Goal: Information Seeking & Learning: Compare options

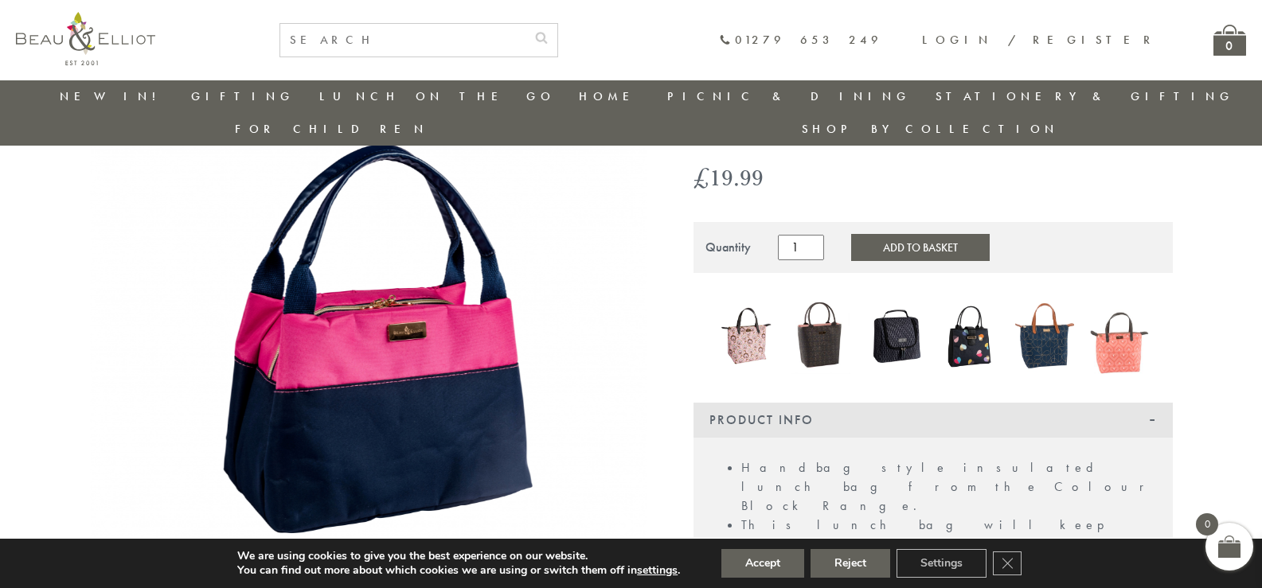
scroll to position [112, 0]
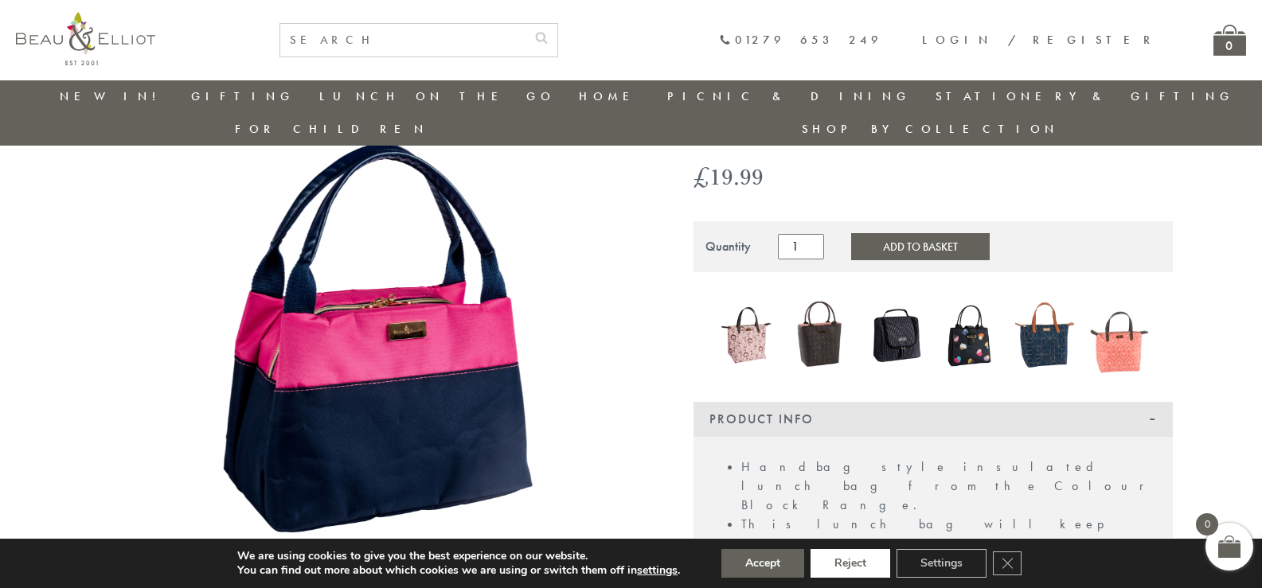
click at [838, 561] on button "Reject" at bounding box center [850, 563] width 80 height 29
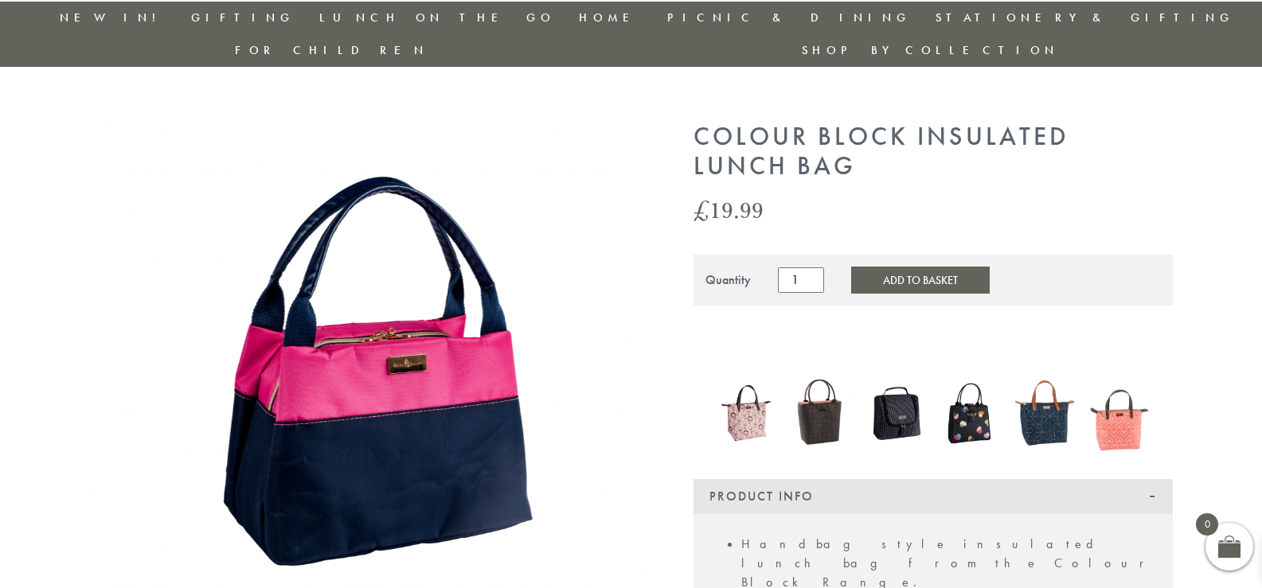
click at [758, 388] on img at bounding box center [746, 413] width 59 height 76
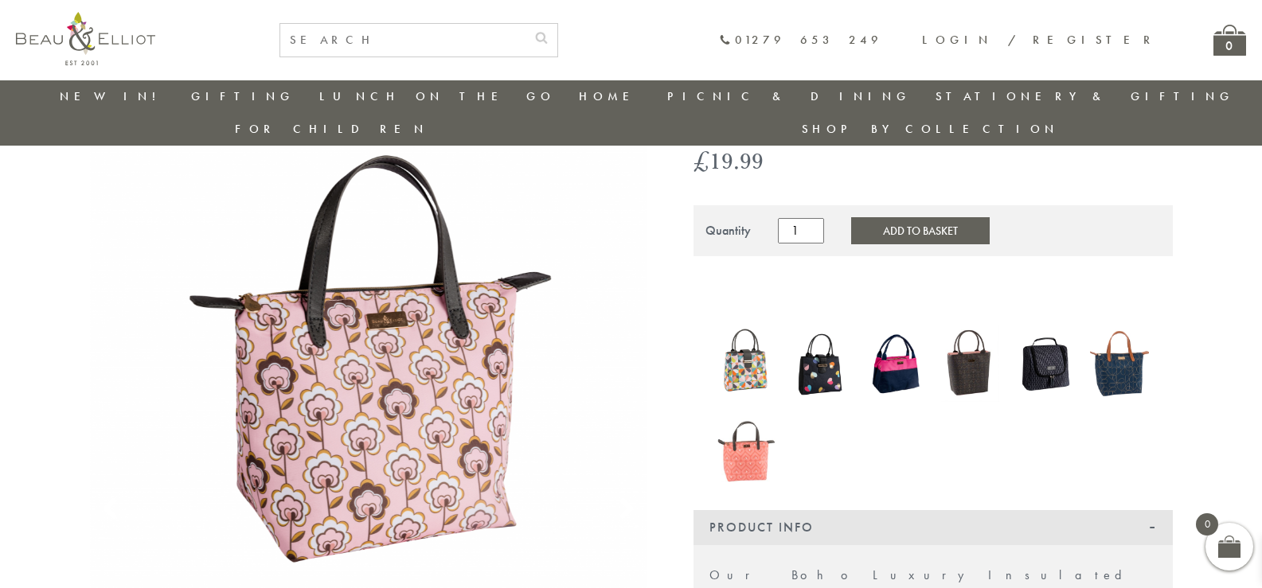
scroll to position [129, 0]
click at [1050, 343] on img at bounding box center [1044, 363] width 59 height 76
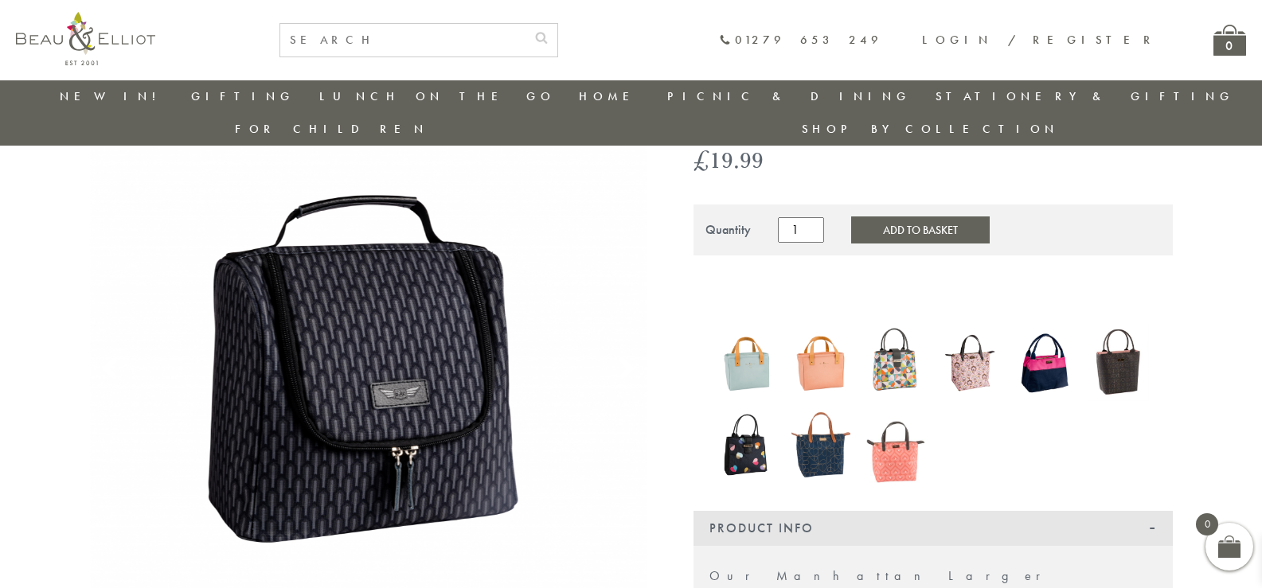
scroll to position [128, 0]
click at [826, 412] on img at bounding box center [820, 446] width 59 height 78
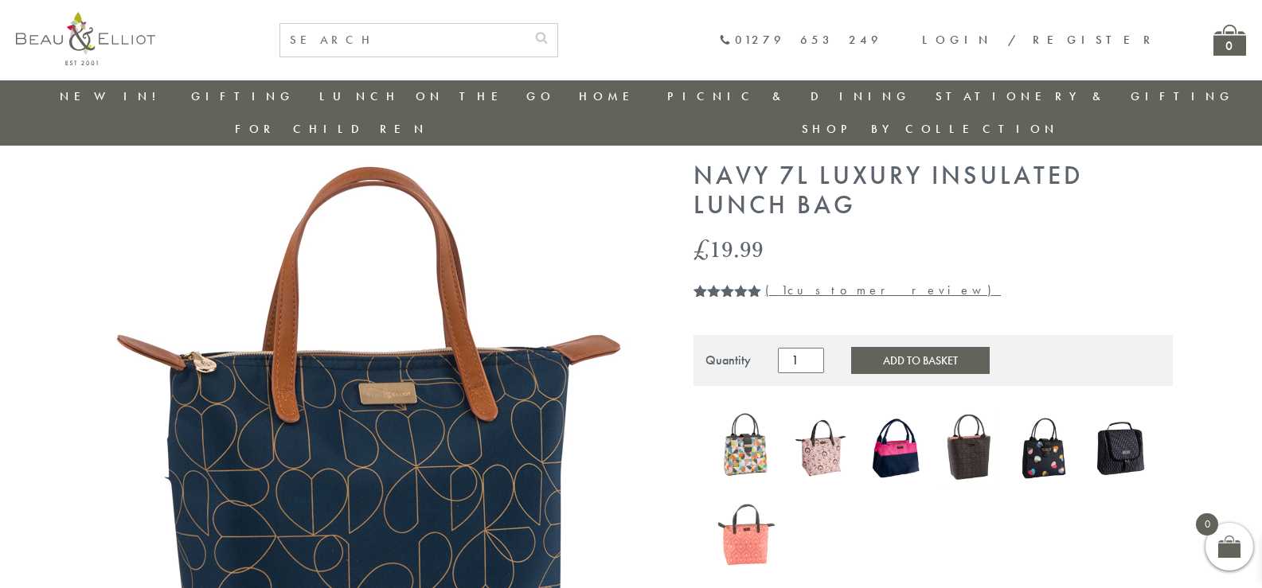
scroll to position [40, 0]
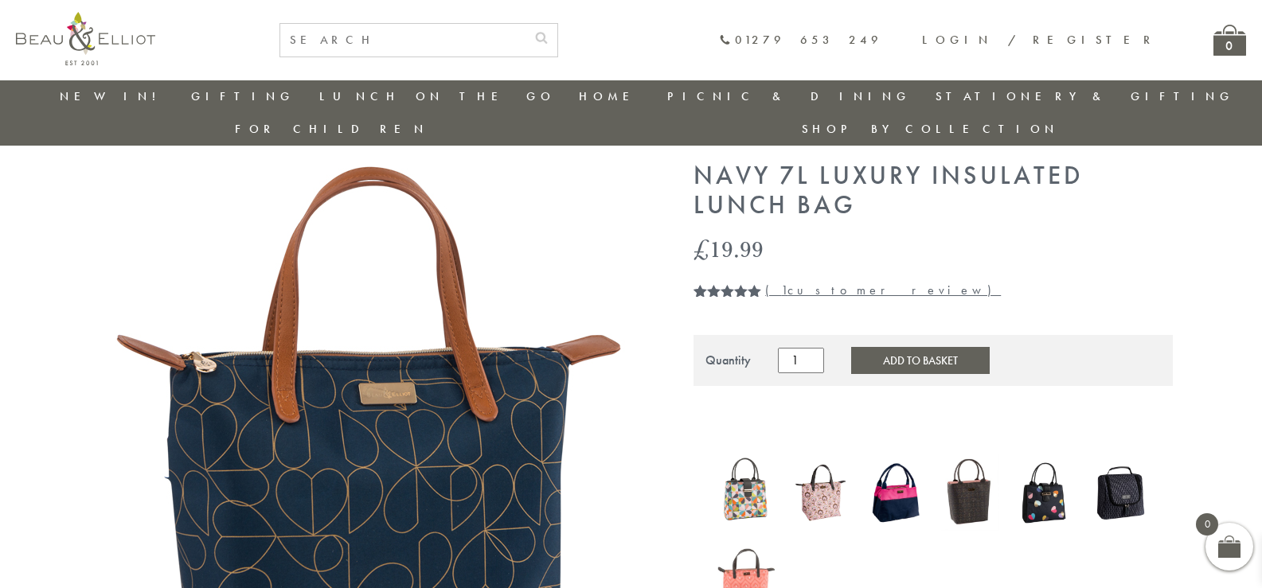
click at [909, 467] on img at bounding box center [895, 492] width 59 height 76
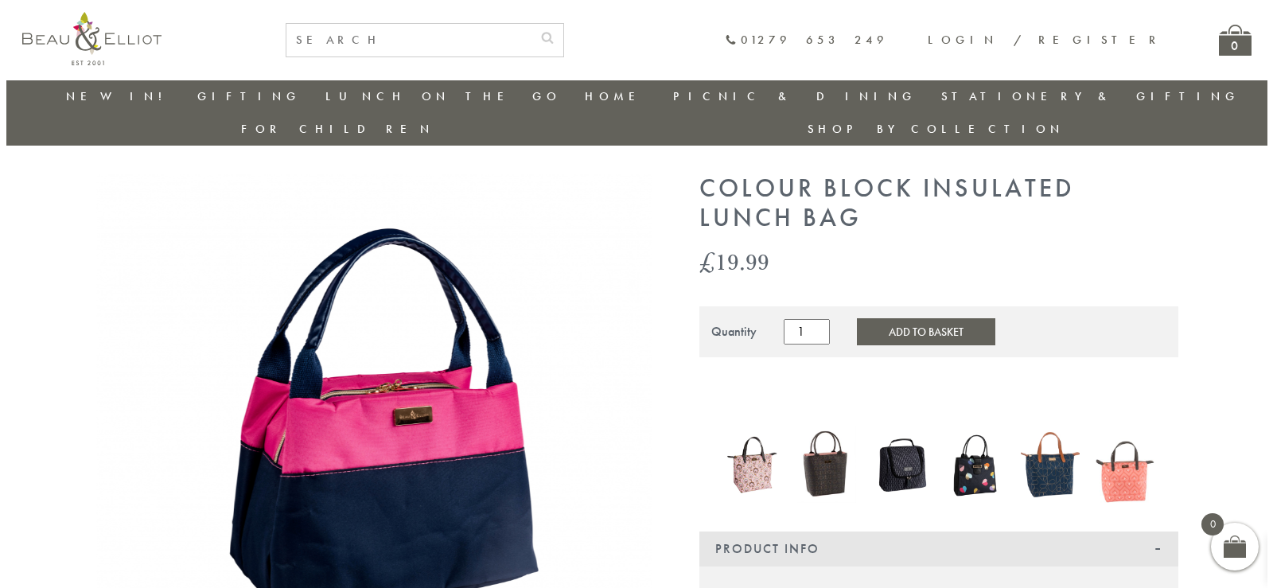
scroll to position [25, 0]
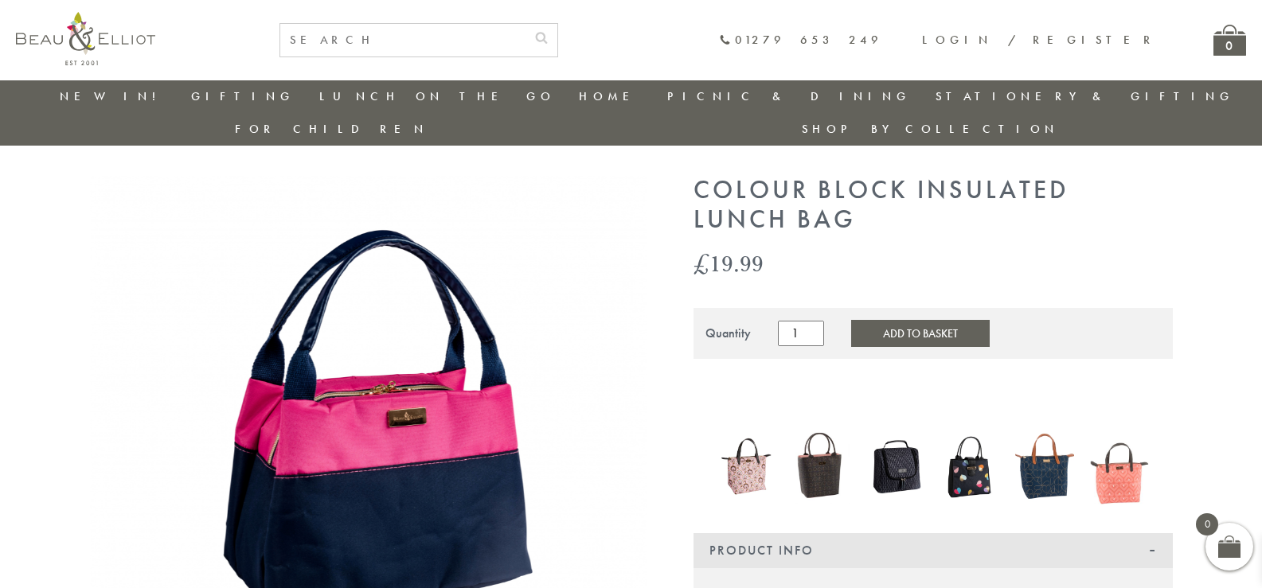
click at [436, 435] on img at bounding box center [368, 454] width 557 height 557
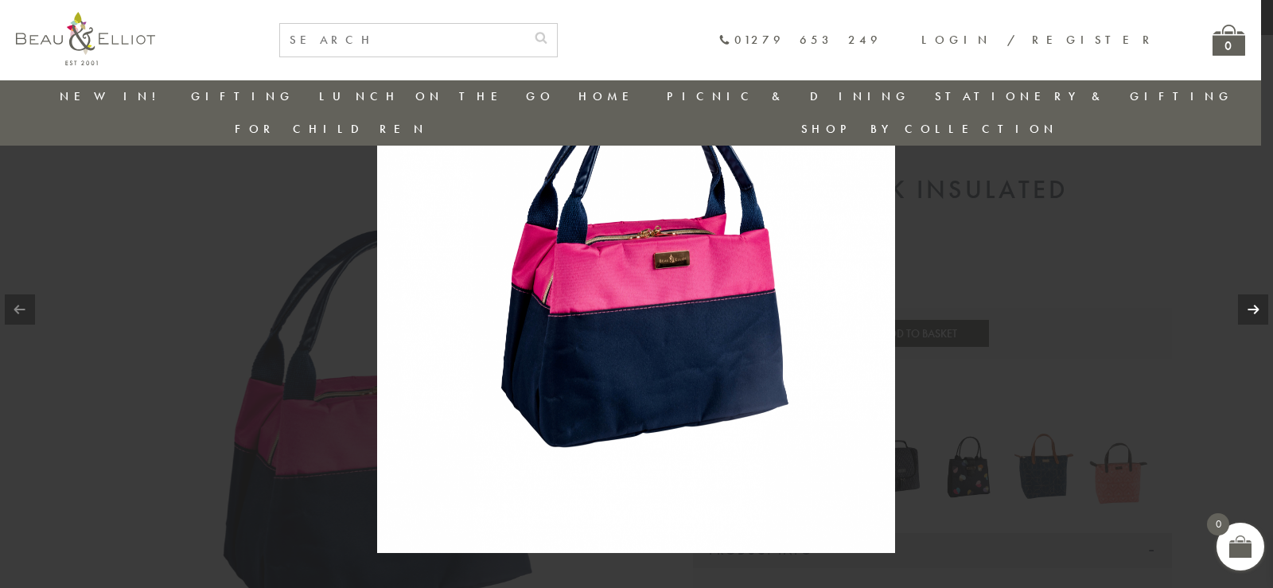
click at [1250, 316] on link at bounding box center [1253, 309] width 30 height 30
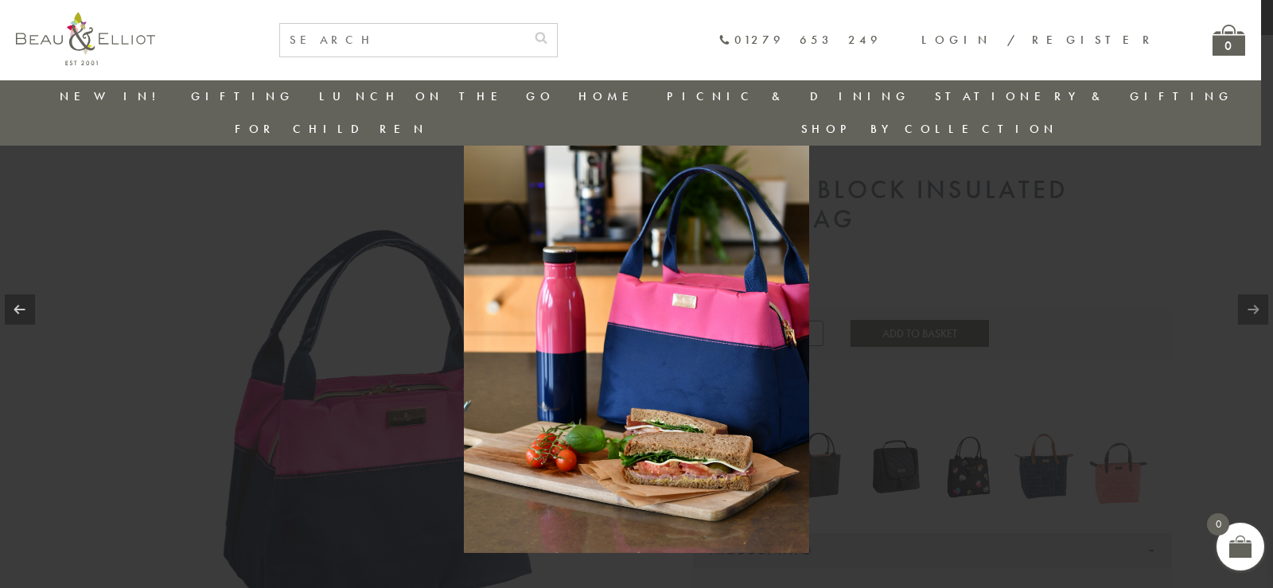
click at [1250, 316] on link at bounding box center [1253, 309] width 30 height 30
click at [743, 368] on img at bounding box center [636, 294] width 345 height 518
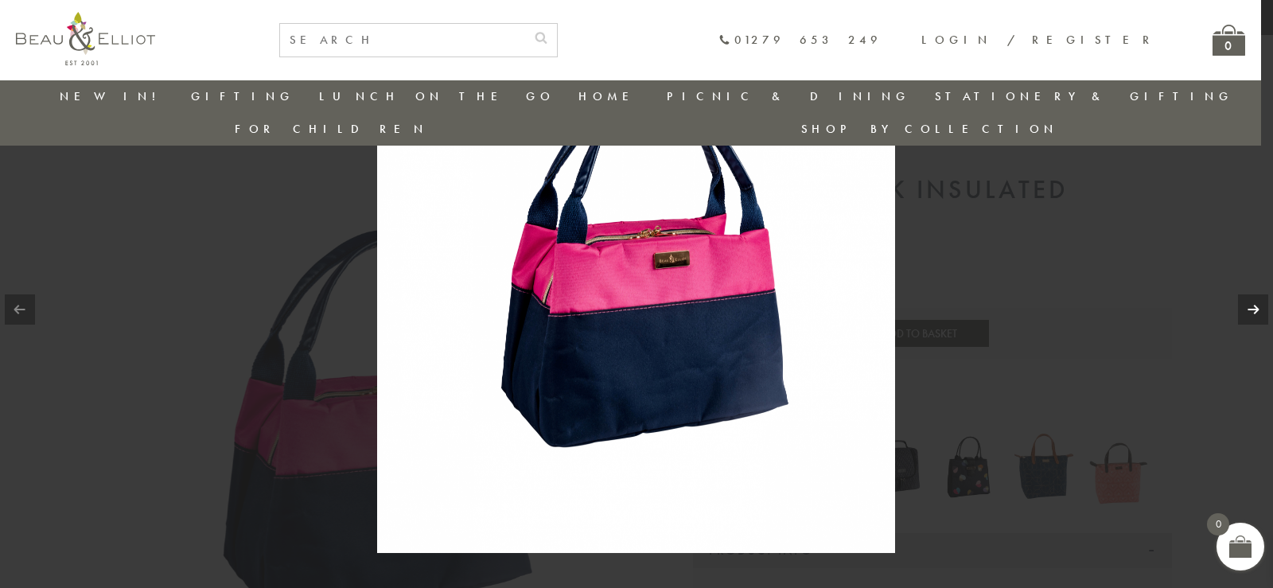
click at [689, 274] on img at bounding box center [636, 294] width 518 height 518
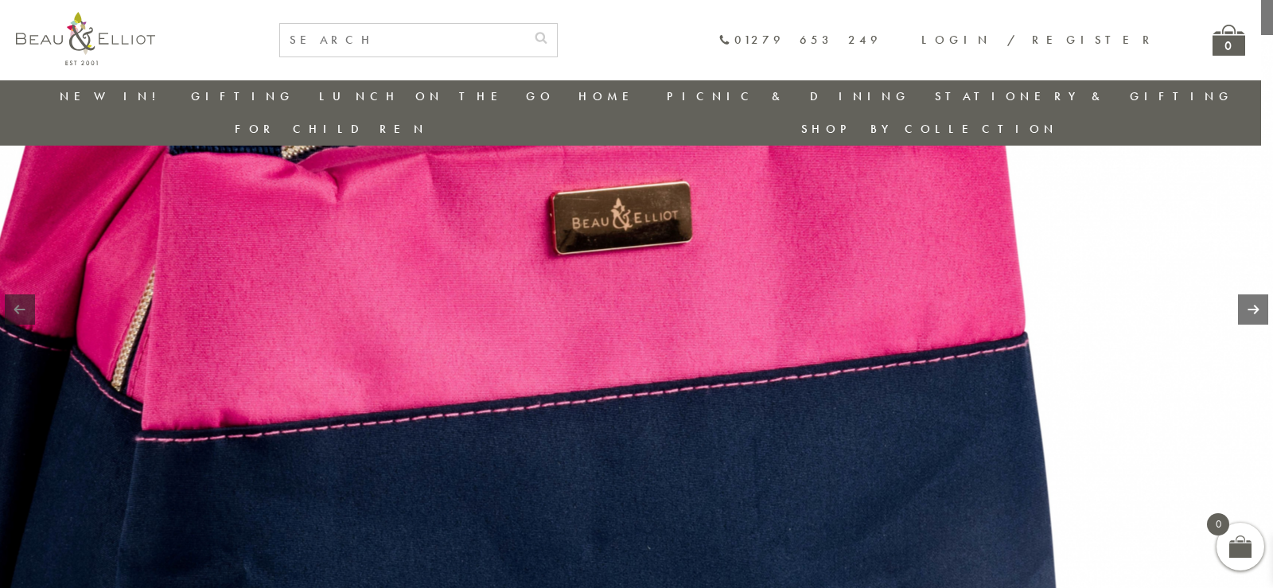
click at [689, 273] on img at bounding box center [481, 354] width 2038 height 2038
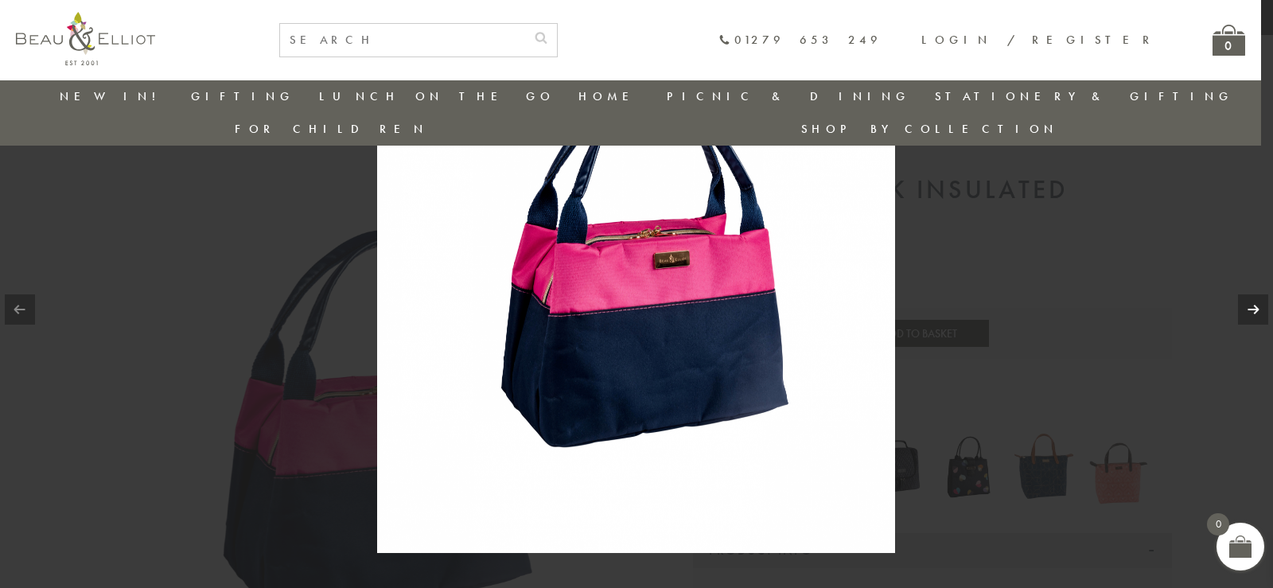
click at [1256, 294] on link at bounding box center [1253, 309] width 30 height 30
